Goal: Task Accomplishment & Management: Manage account settings

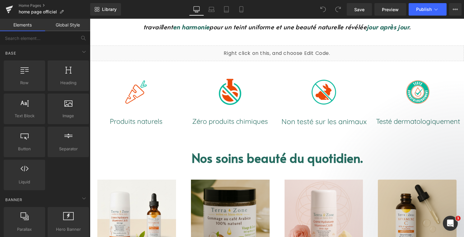
scroll to position [261, 0]
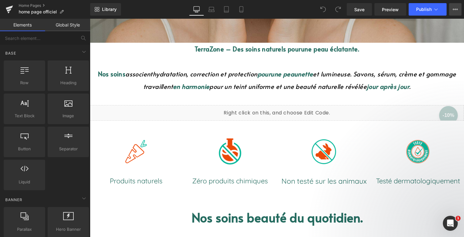
click at [457, 10] on icon at bounding box center [455, 9] width 5 height 5
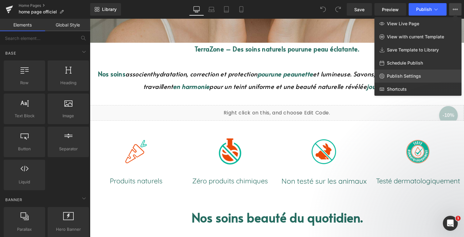
click at [407, 75] on span "Publish Settings" at bounding box center [404, 76] width 34 height 6
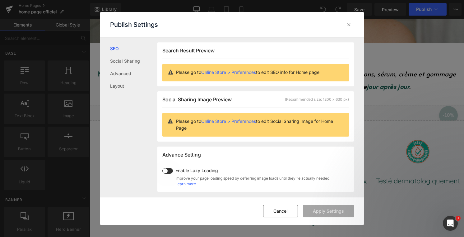
scroll to position [0, 0]
click at [121, 82] on link "Layout" at bounding box center [133, 86] width 47 height 12
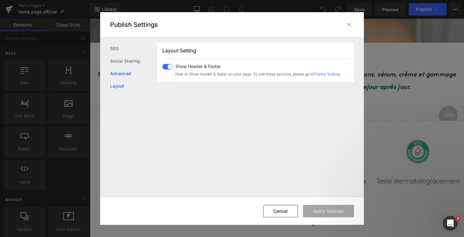
click at [135, 72] on link "Advanced" at bounding box center [133, 73] width 47 height 12
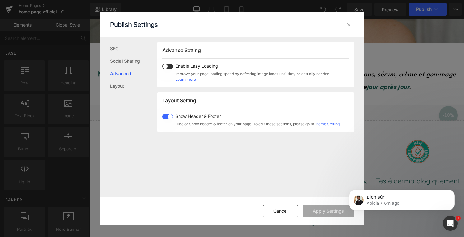
scroll to position [0, 0]
click at [349, 25] on icon at bounding box center [349, 24] width 6 height 6
